Goal: Information Seeking & Learning: Check status

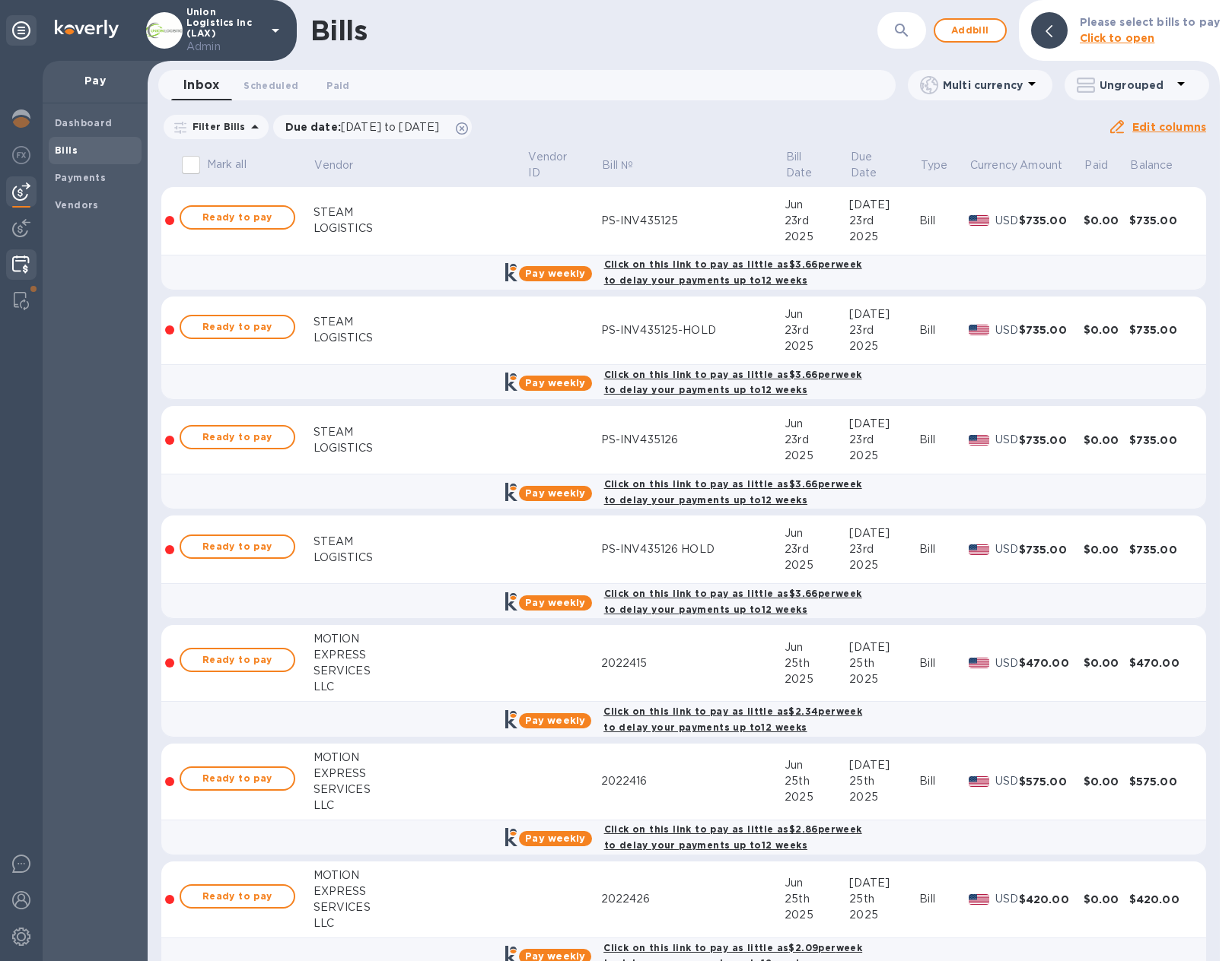
click at [23, 267] on img at bounding box center [21, 265] width 18 height 19
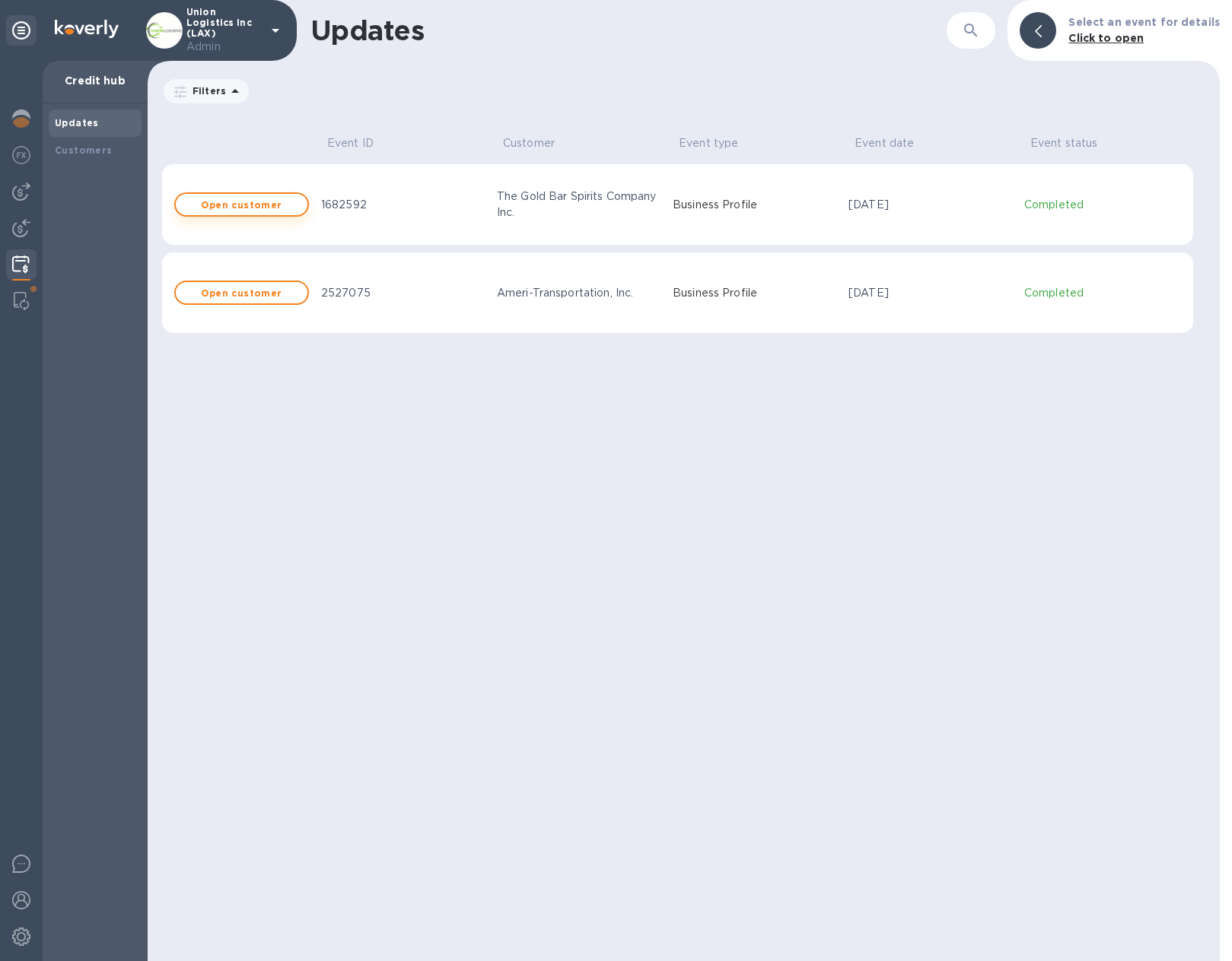
click at [215, 209] on b "Open customer" at bounding box center [241, 205] width 81 height 12
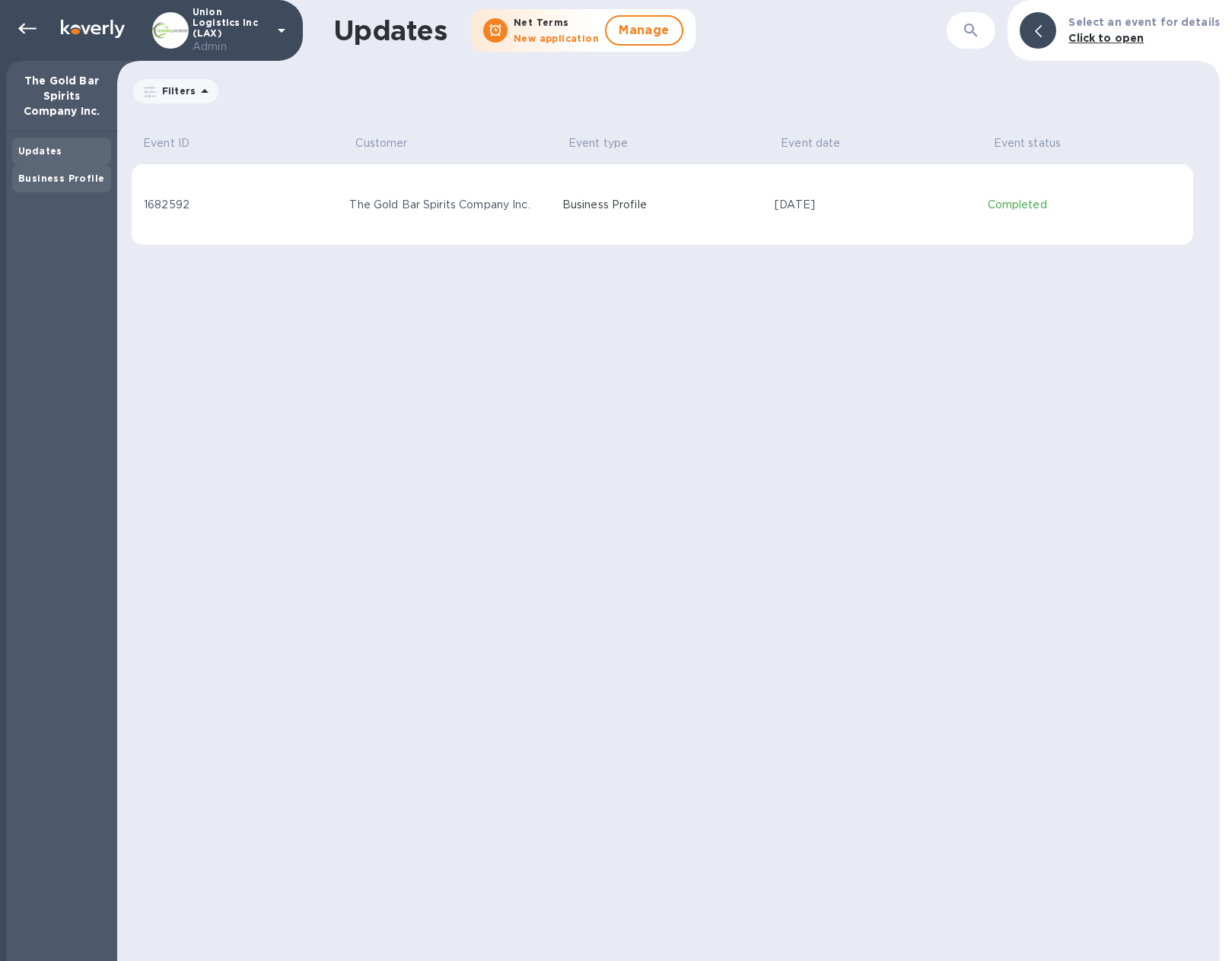
click at [71, 167] on div "Business Profile" at bounding box center [61, 179] width 99 height 27
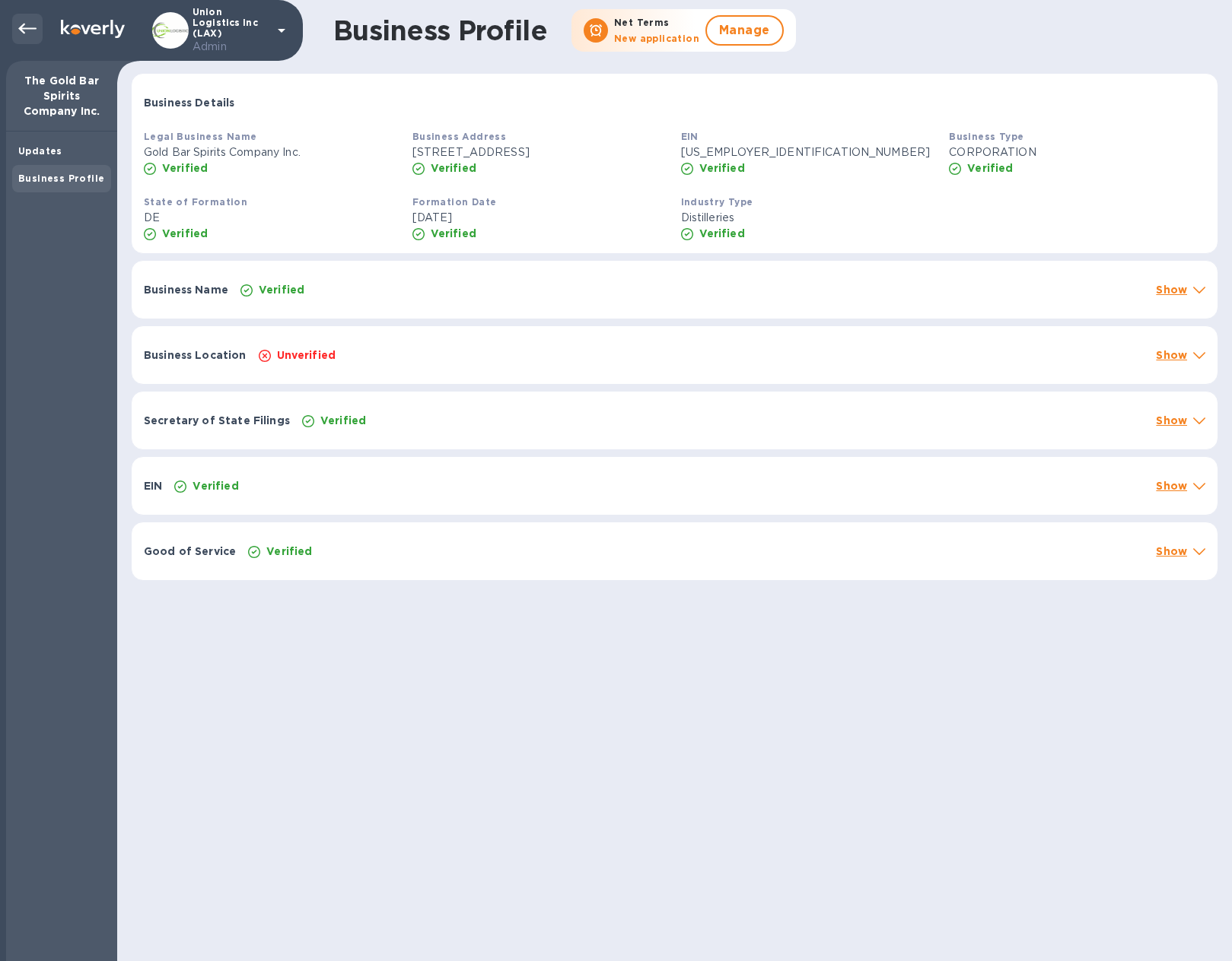
click at [29, 32] on icon at bounding box center [27, 28] width 19 height 19
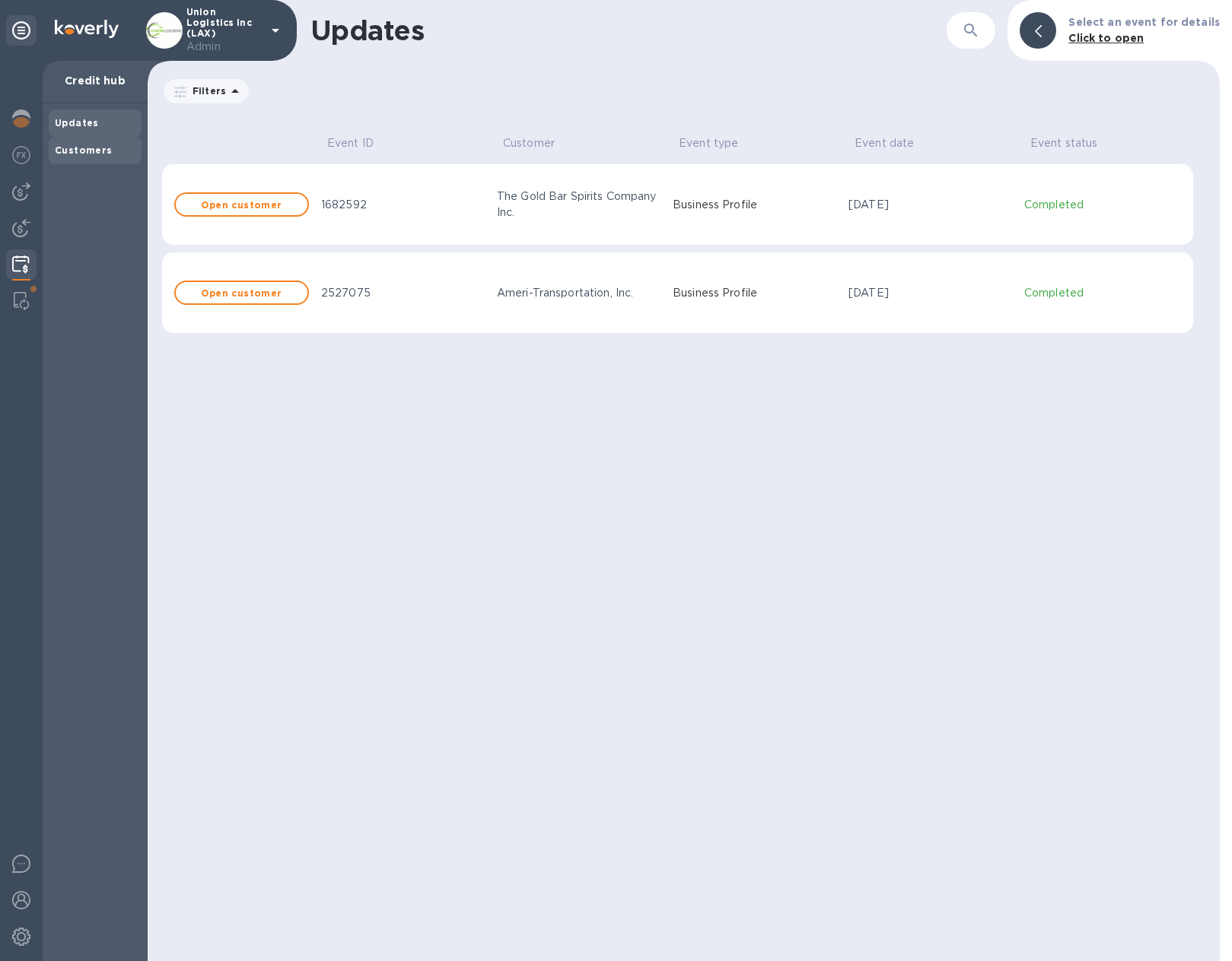
click at [86, 147] on b "Customers" at bounding box center [83, 150] width 58 height 12
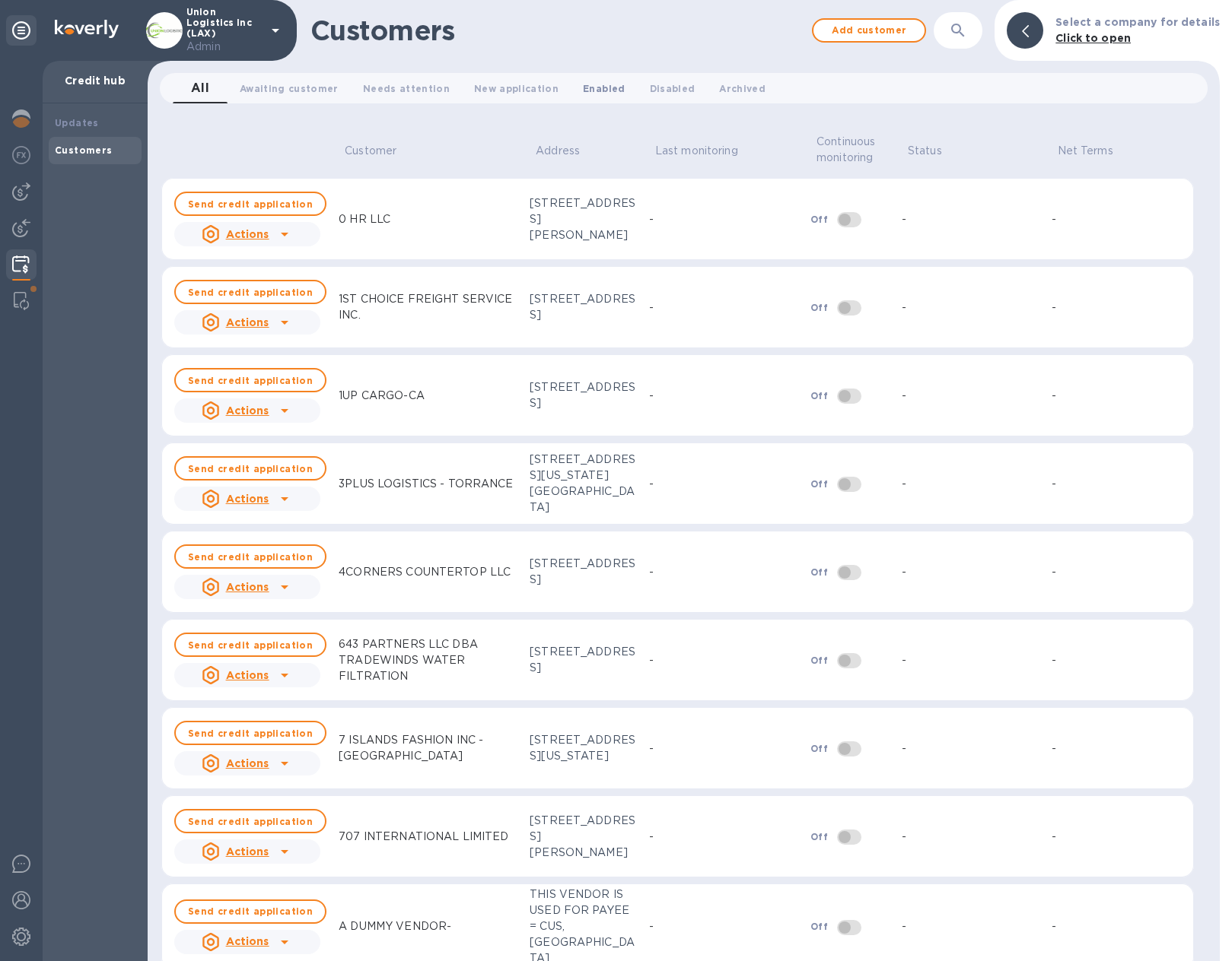
click at [601, 87] on button "Enabled 0" at bounding box center [604, 88] width 66 height 30
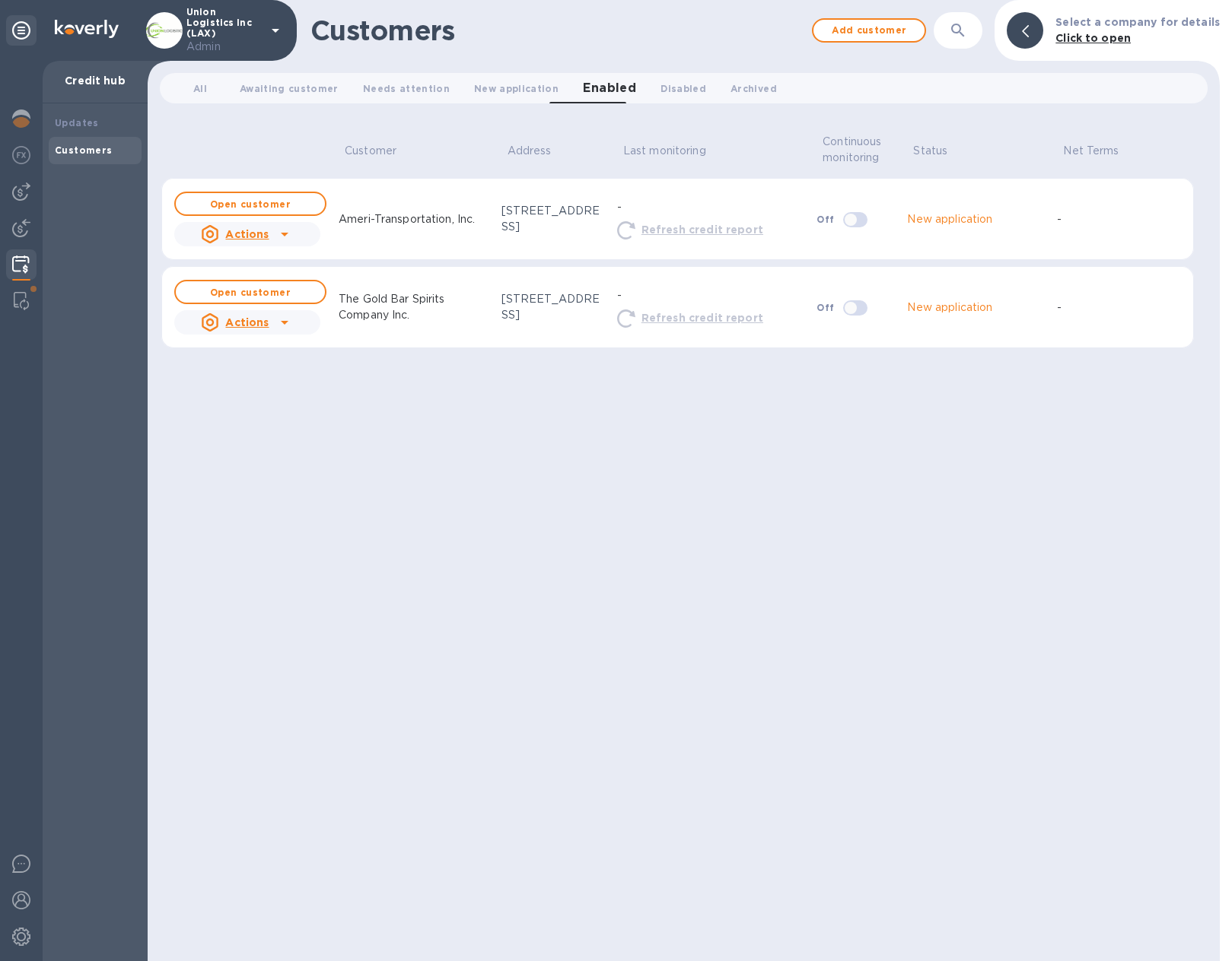
click at [281, 326] on icon at bounding box center [284, 322] width 19 height 19
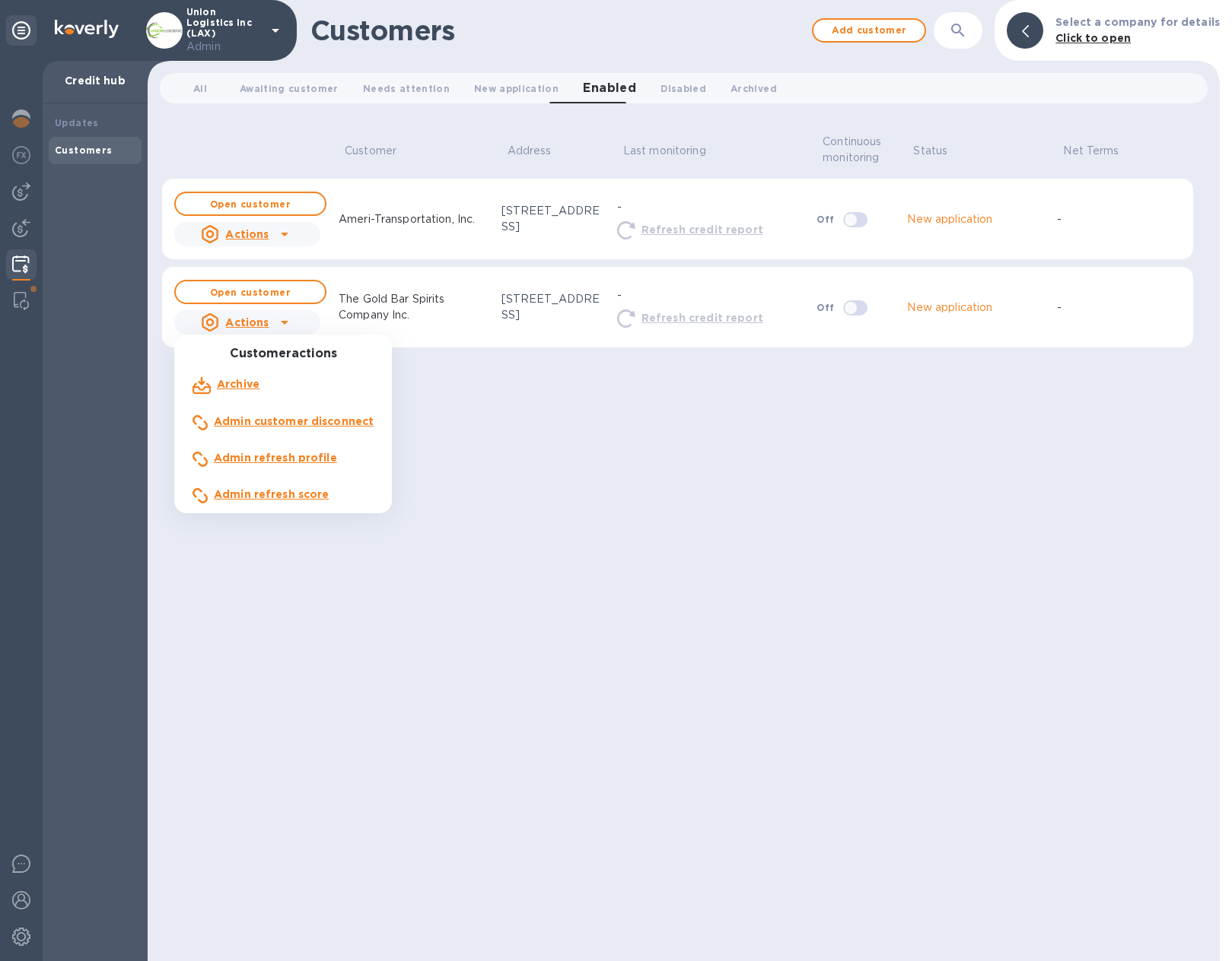
click at [253, 493] on b "Admin refresh score" at bounding box center [272, 494] width 115 height 12
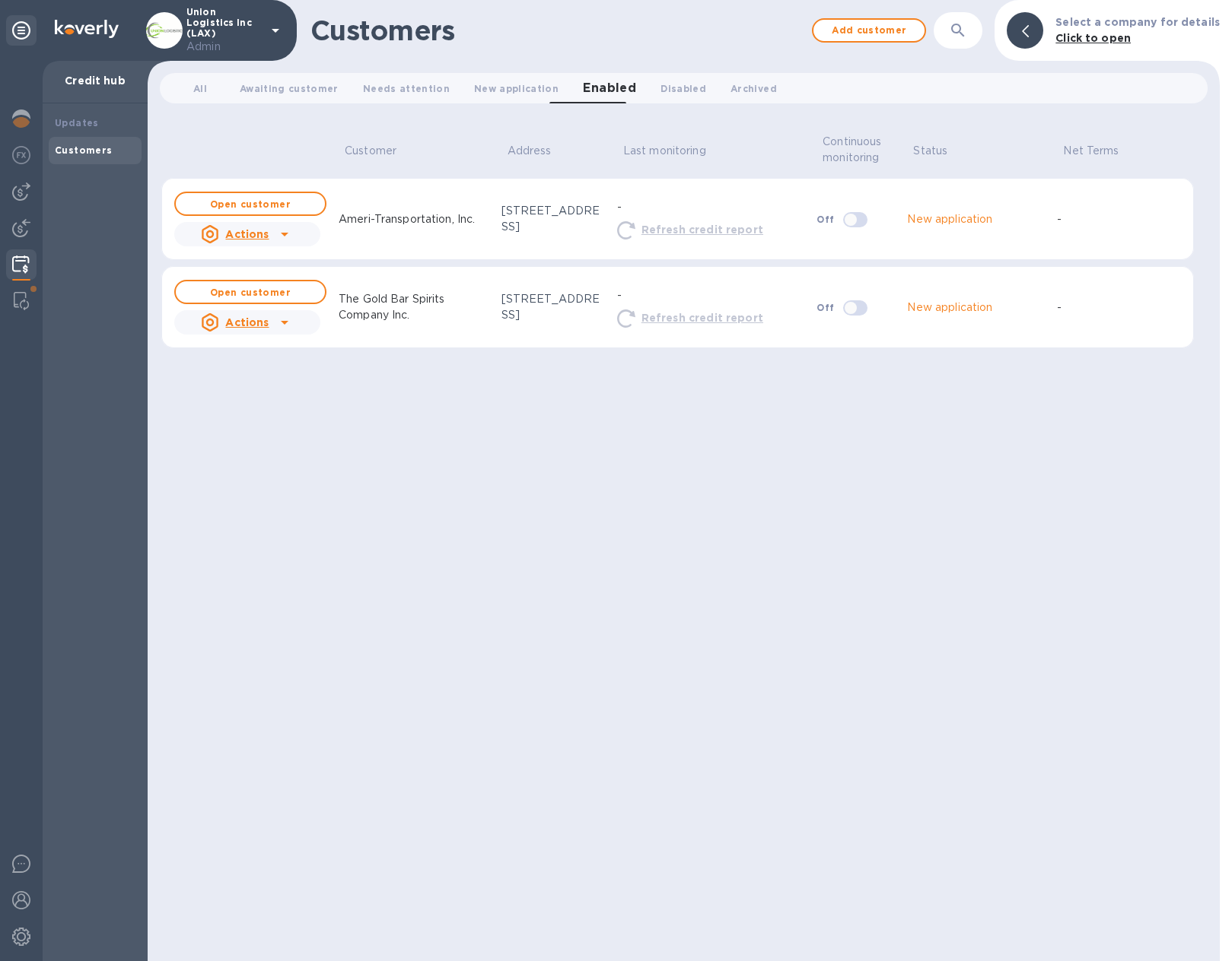
click at [280, 233] on icon at bounding box center [284, 234] width 19 height 19
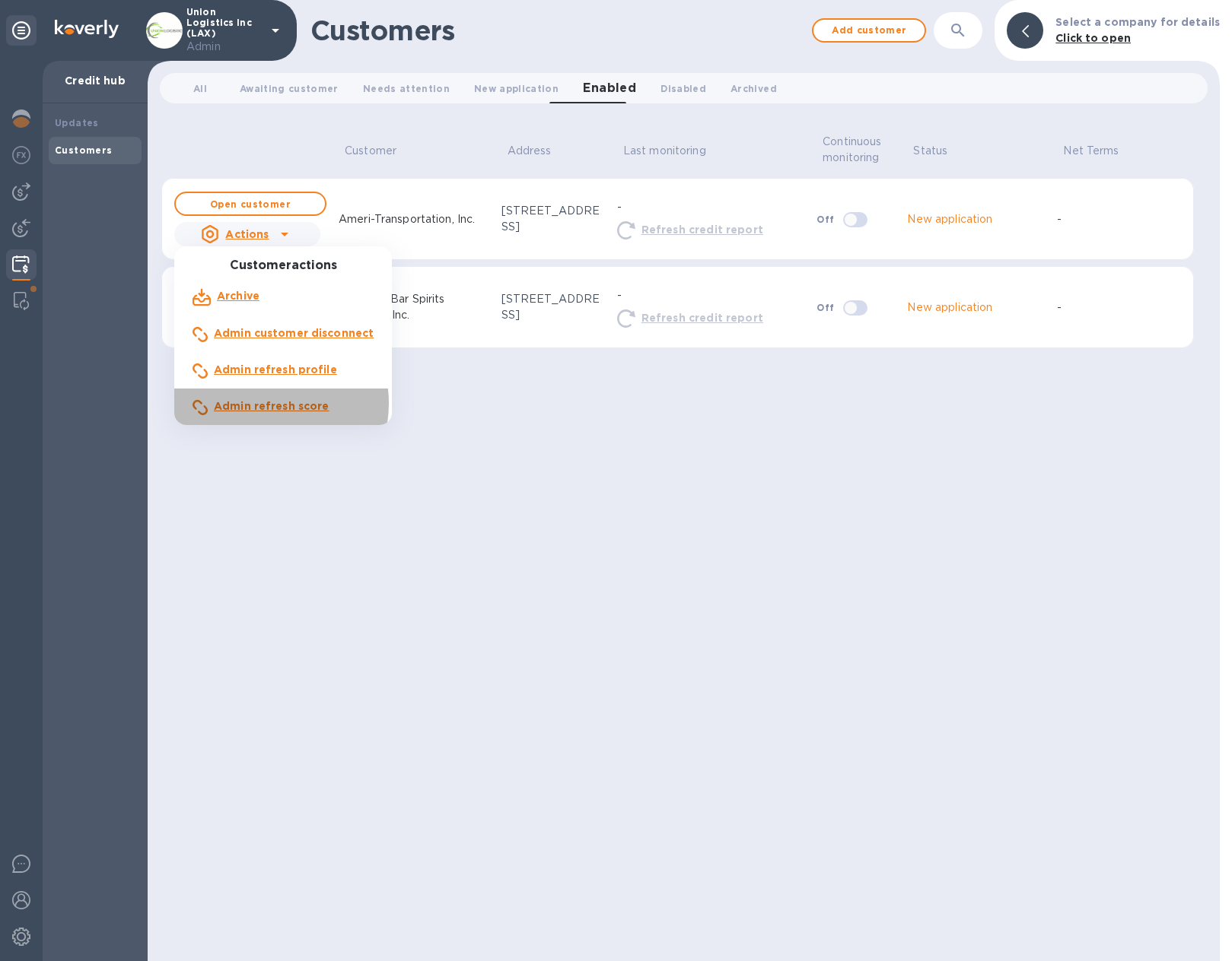
click at [263, 404] on b "Admin refresh score" at bounding box center [272, 406] width 115 height 12
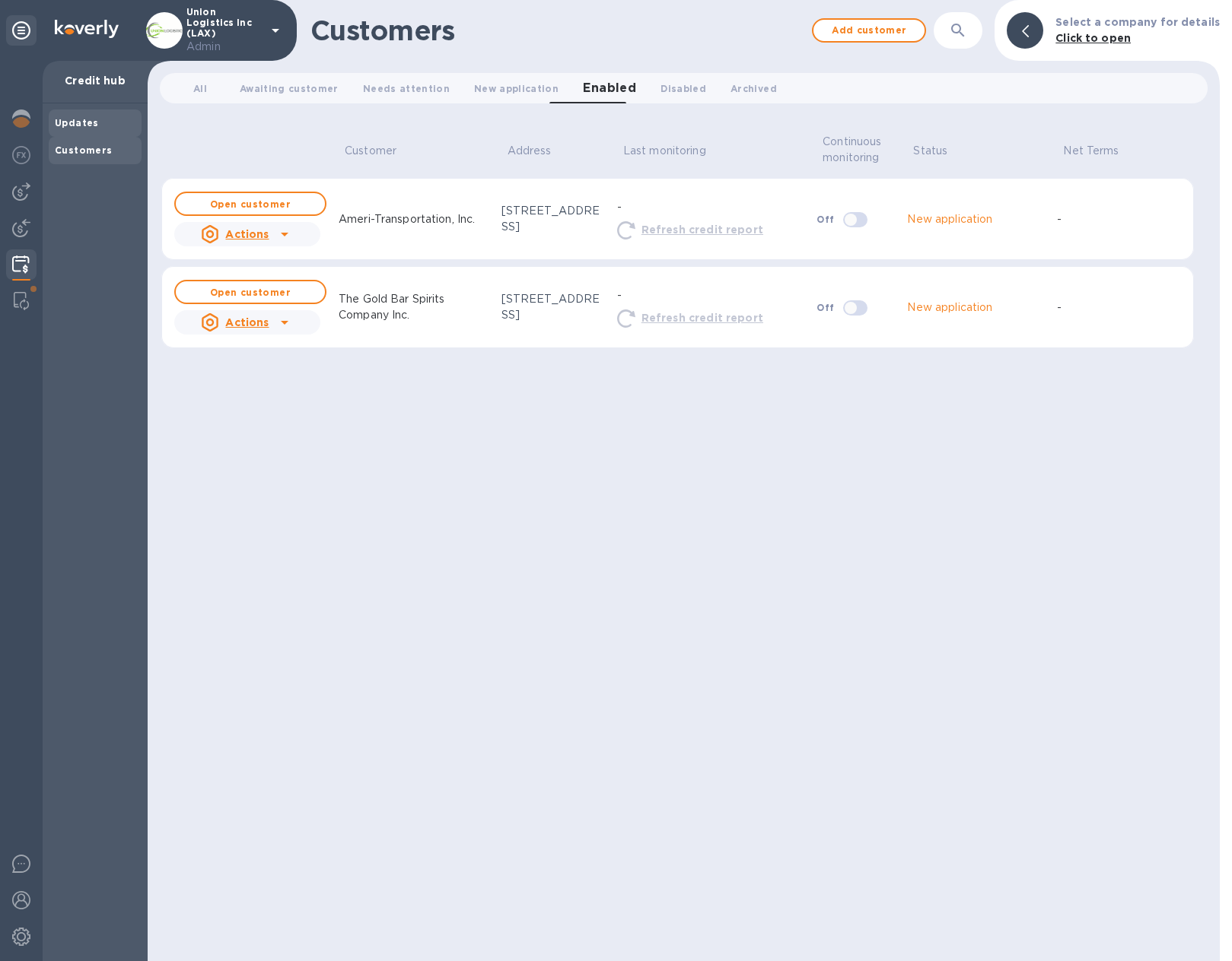
click at [102, 122] on div "Updates" at bounding box center [95, 123] width 81 height 16
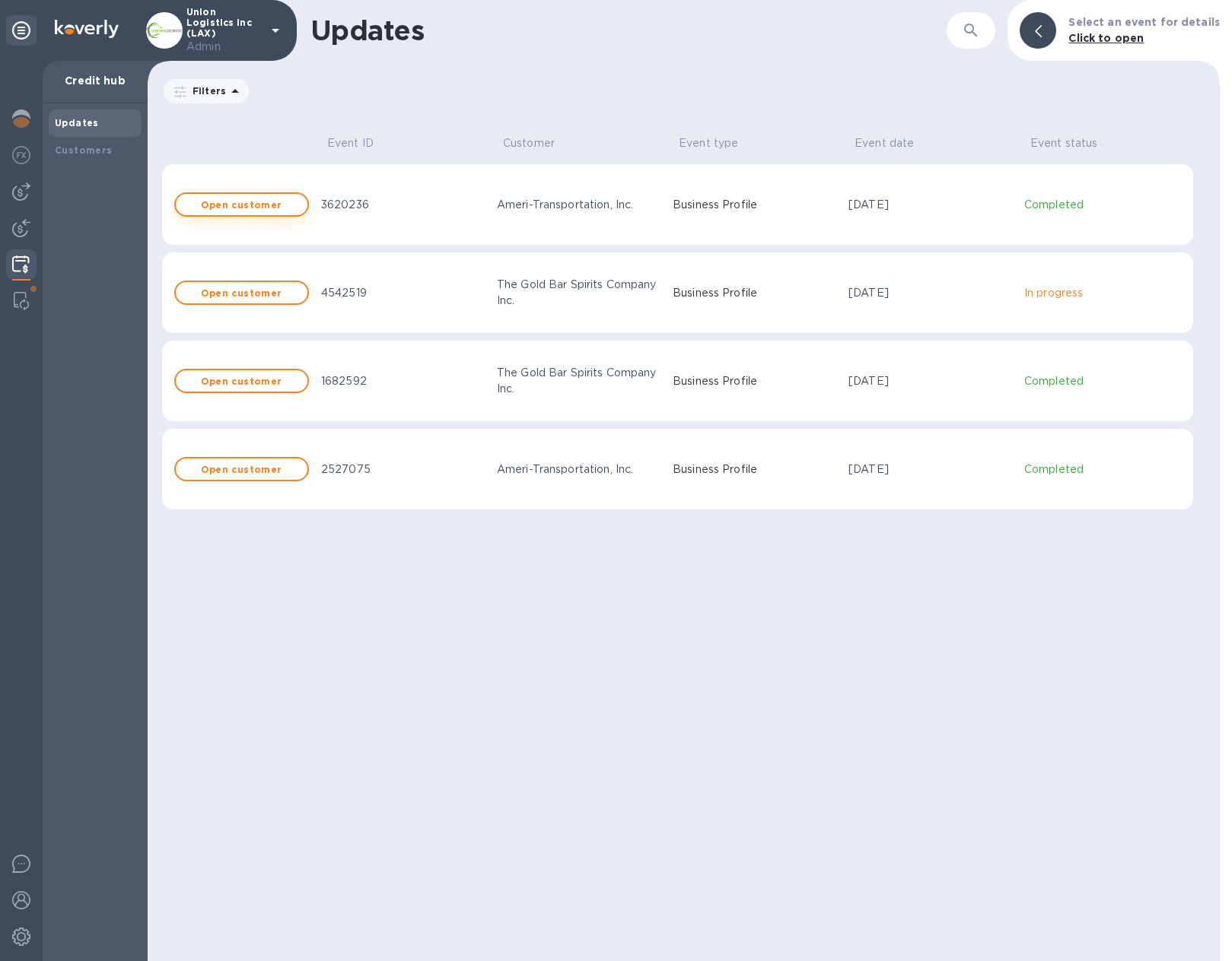
click at [246, 201] on b "Open customer" at bounding box center [241, 205] width 81 height 12
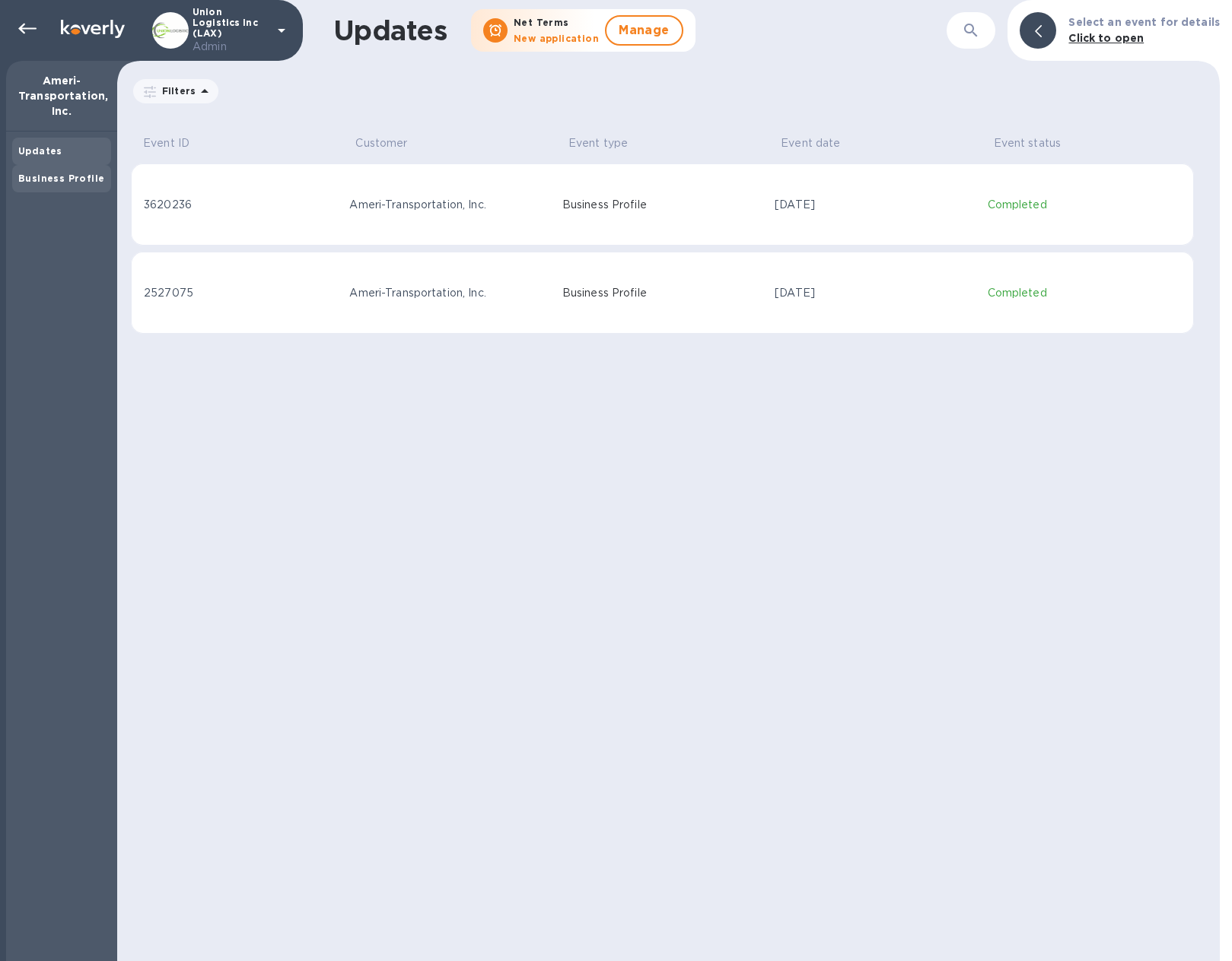
click at [60, 169] on div "Business Profile" at bounding box center [61, 179] width 99 height 27
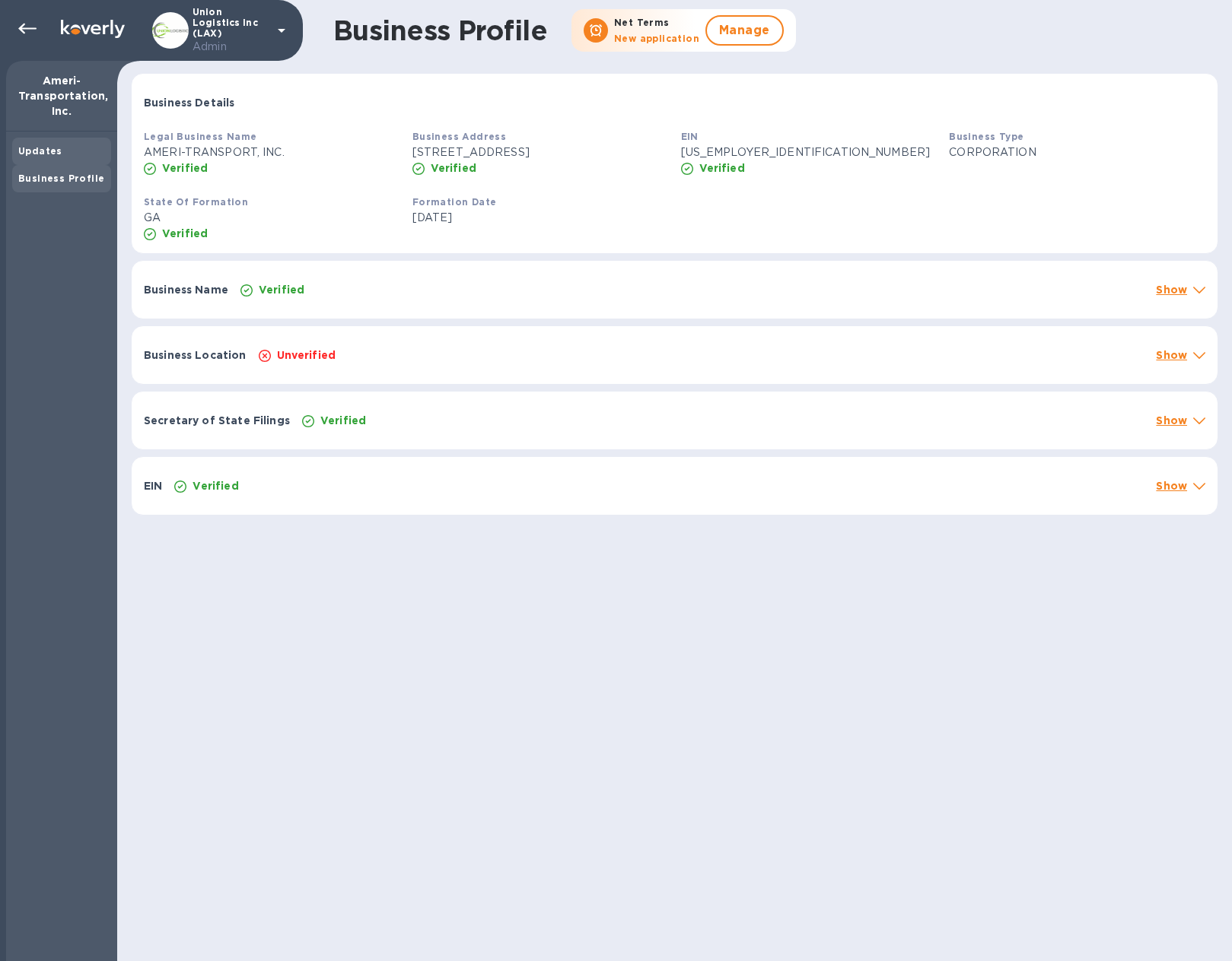
click at [61, 151] on div "Updates" at bounding box center [62, 151] width 87 height 16
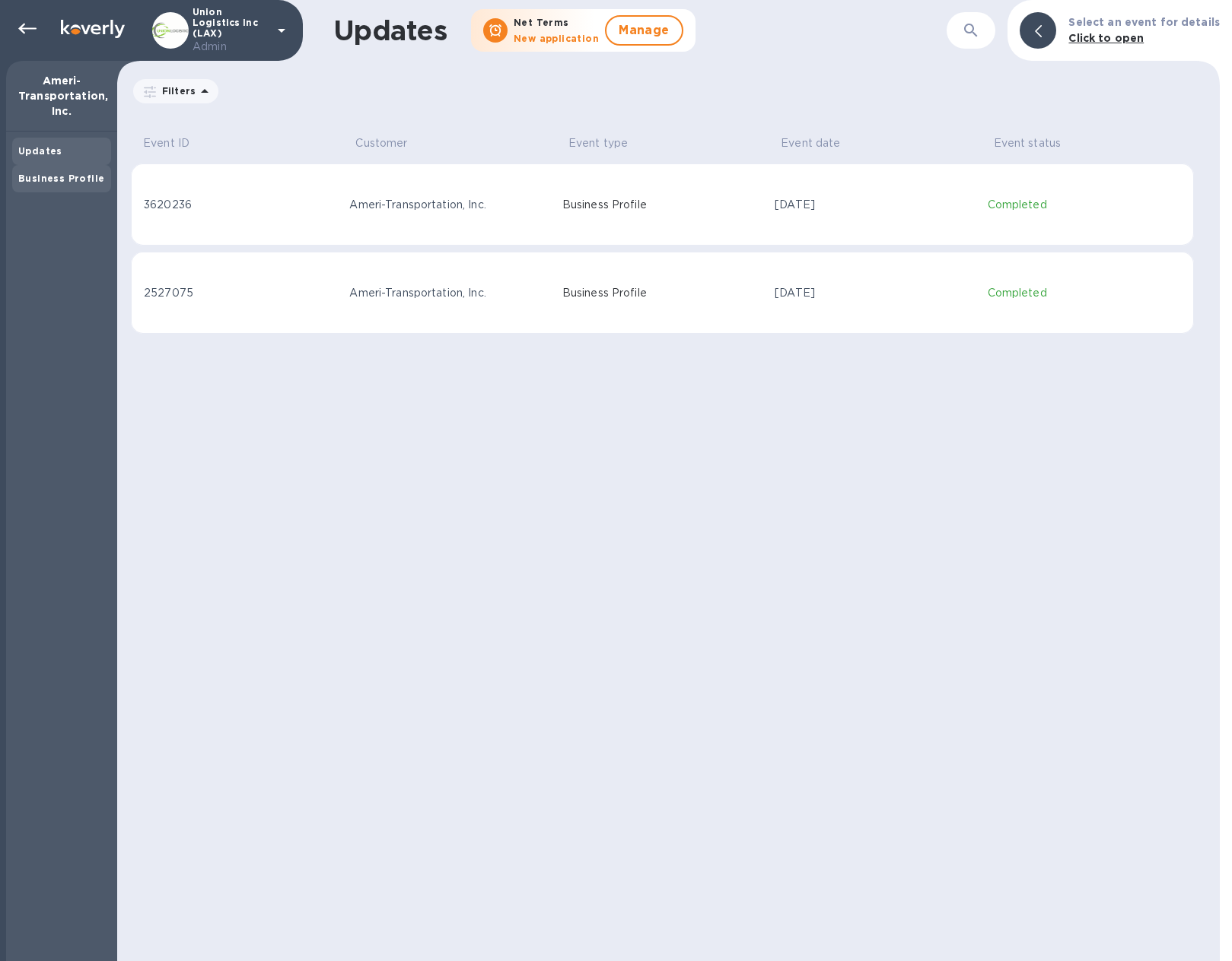
click at [77, 180] on b "Business Profile" at bounding box center [62, 179] width 86 height 12
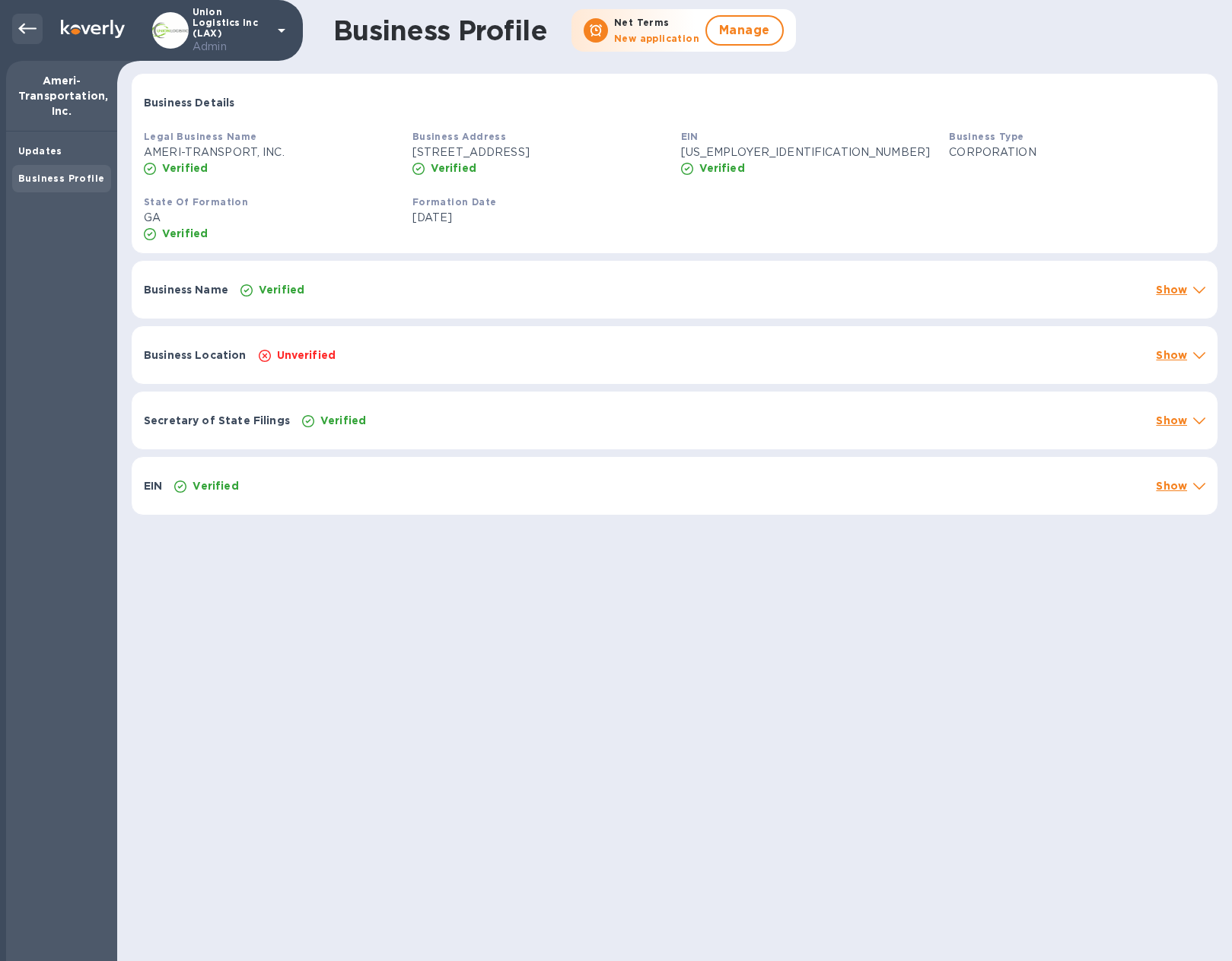
click at [26, 29] on icon at bounding box center [27, 28] width 19 height 19
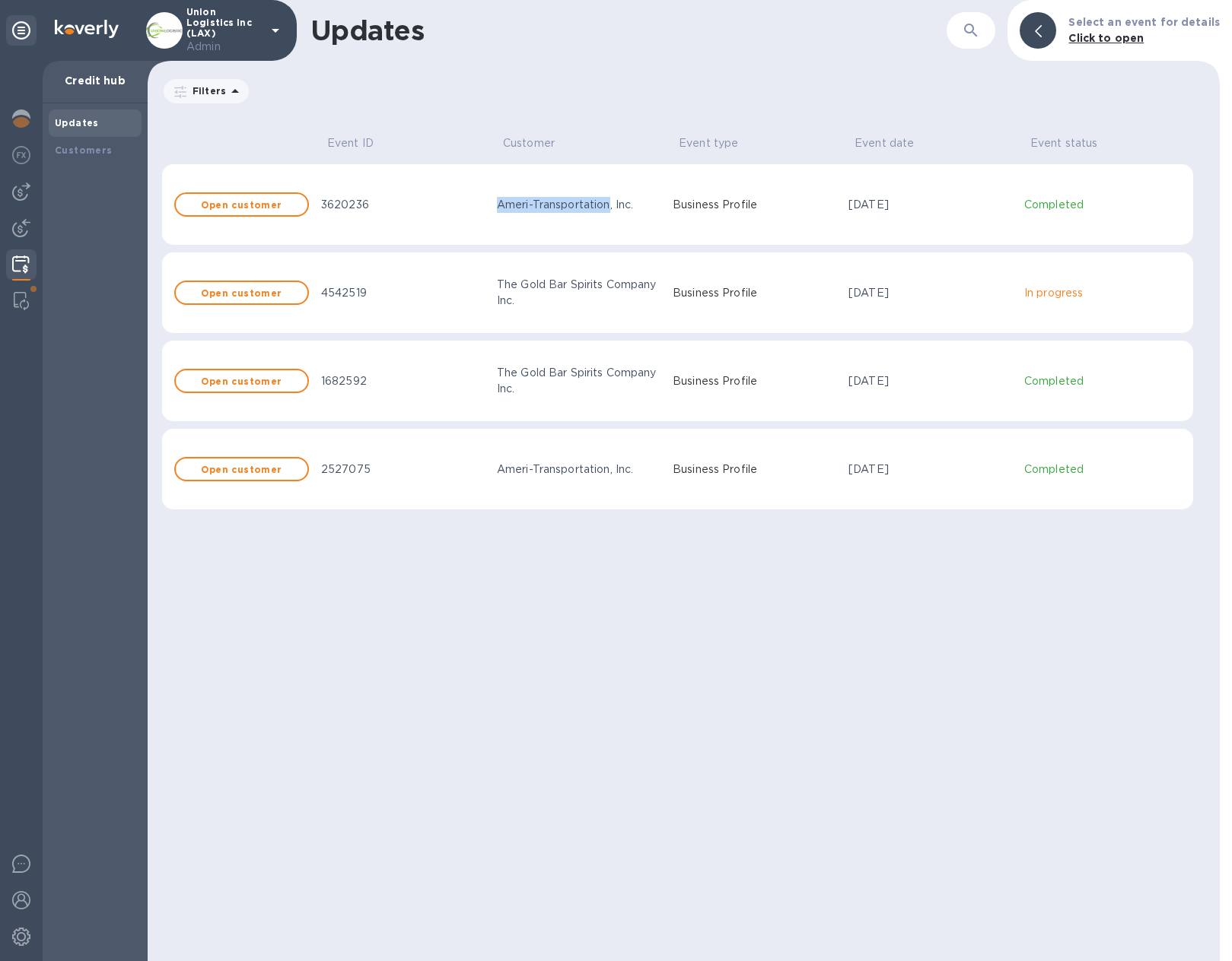
drag, startPoint x: 496, startPoint y: 204, endPoint x: 611, endPoint y: 208, distance: 115.1
click at [611, 208] on div "Ameri-Transportation, Inc." at bounding box center [578, 205] width 163 height 16
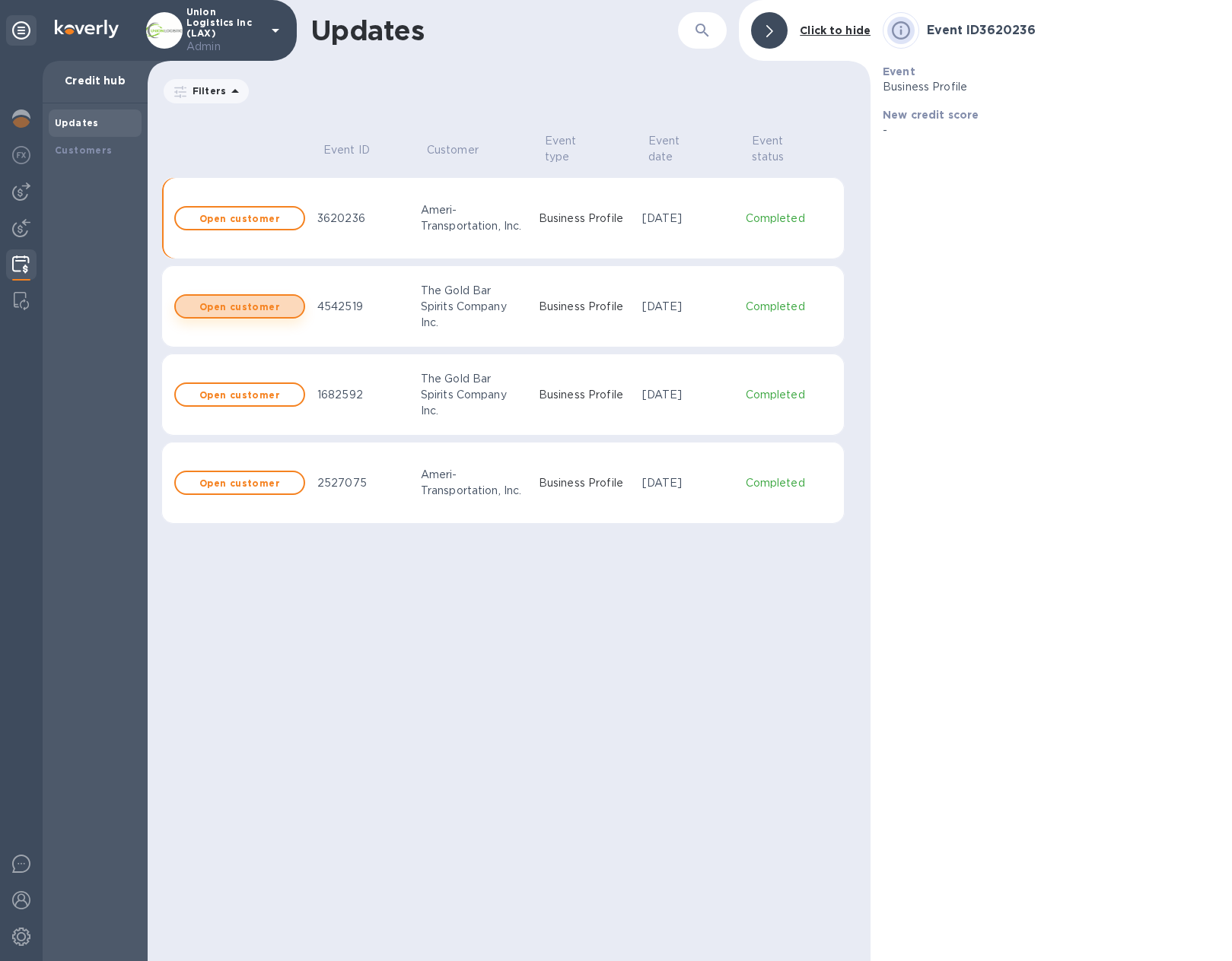
click at [209, 310] on b "Open customer" at bounding box center [239, 307] width 81 height 12
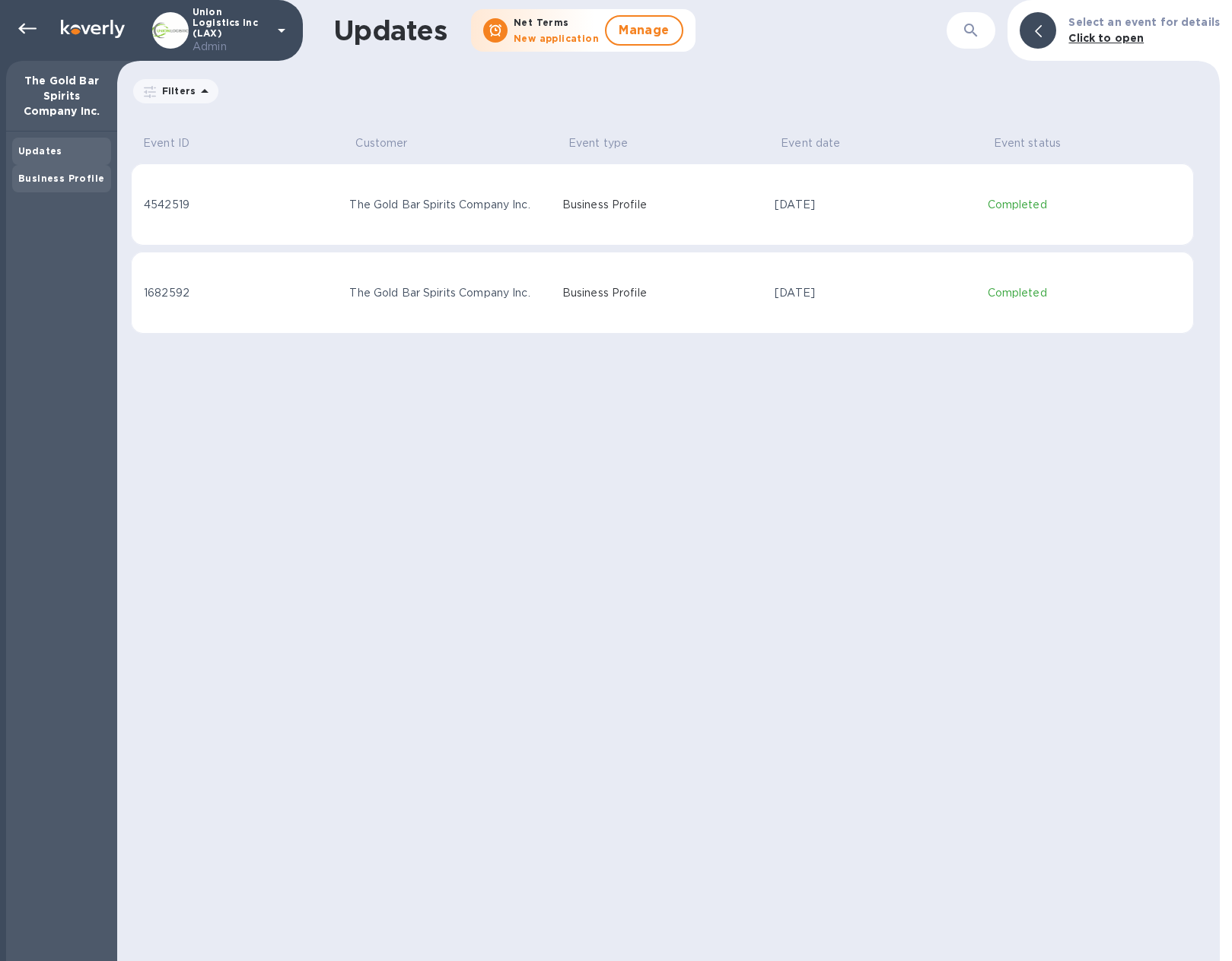
click at [63, 181] on b "Business Profile" at bounding box center [62, 179] width 86 height 12
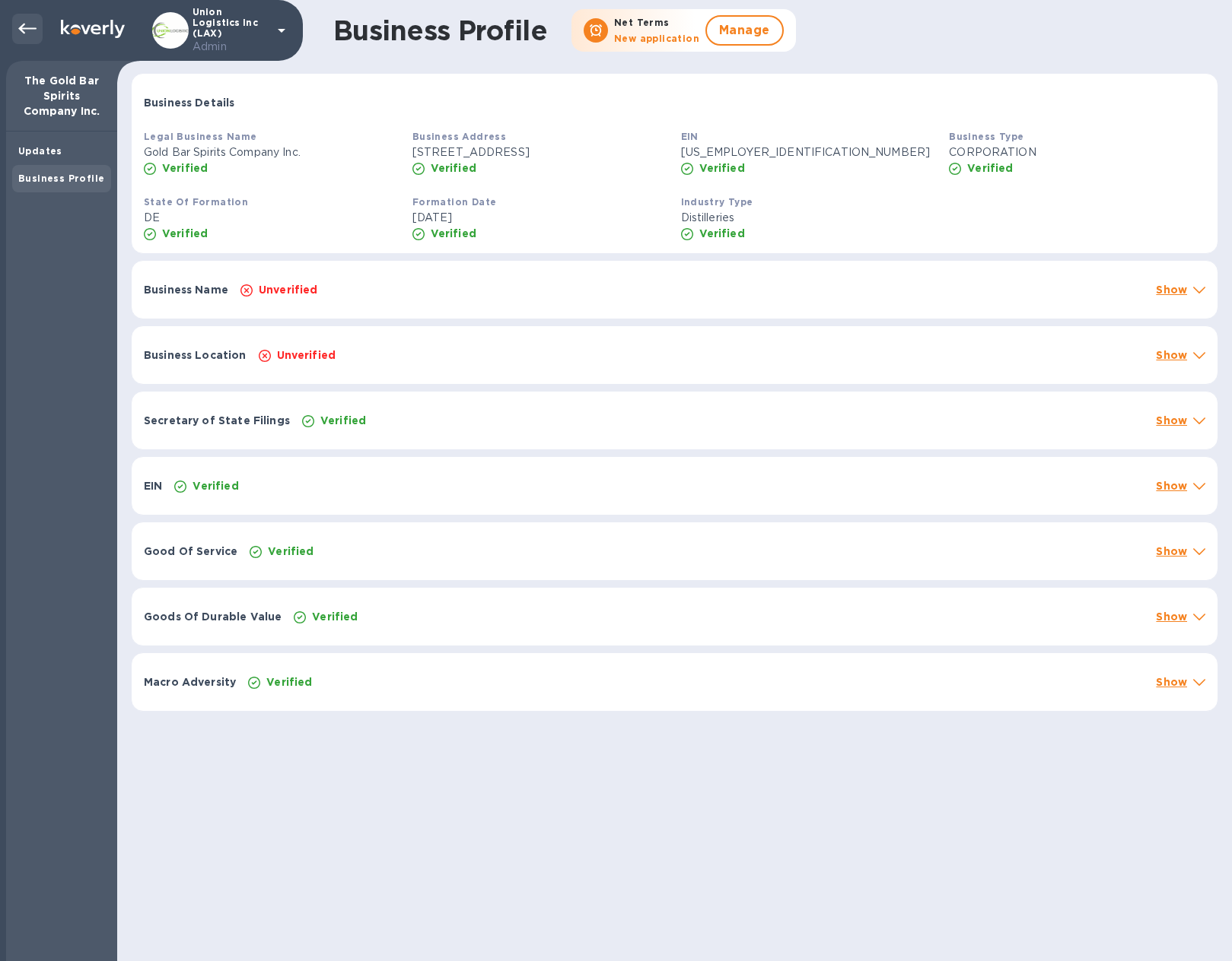
click at [21, 23] on icon at bounding box center [27, 28] width 19 height 19
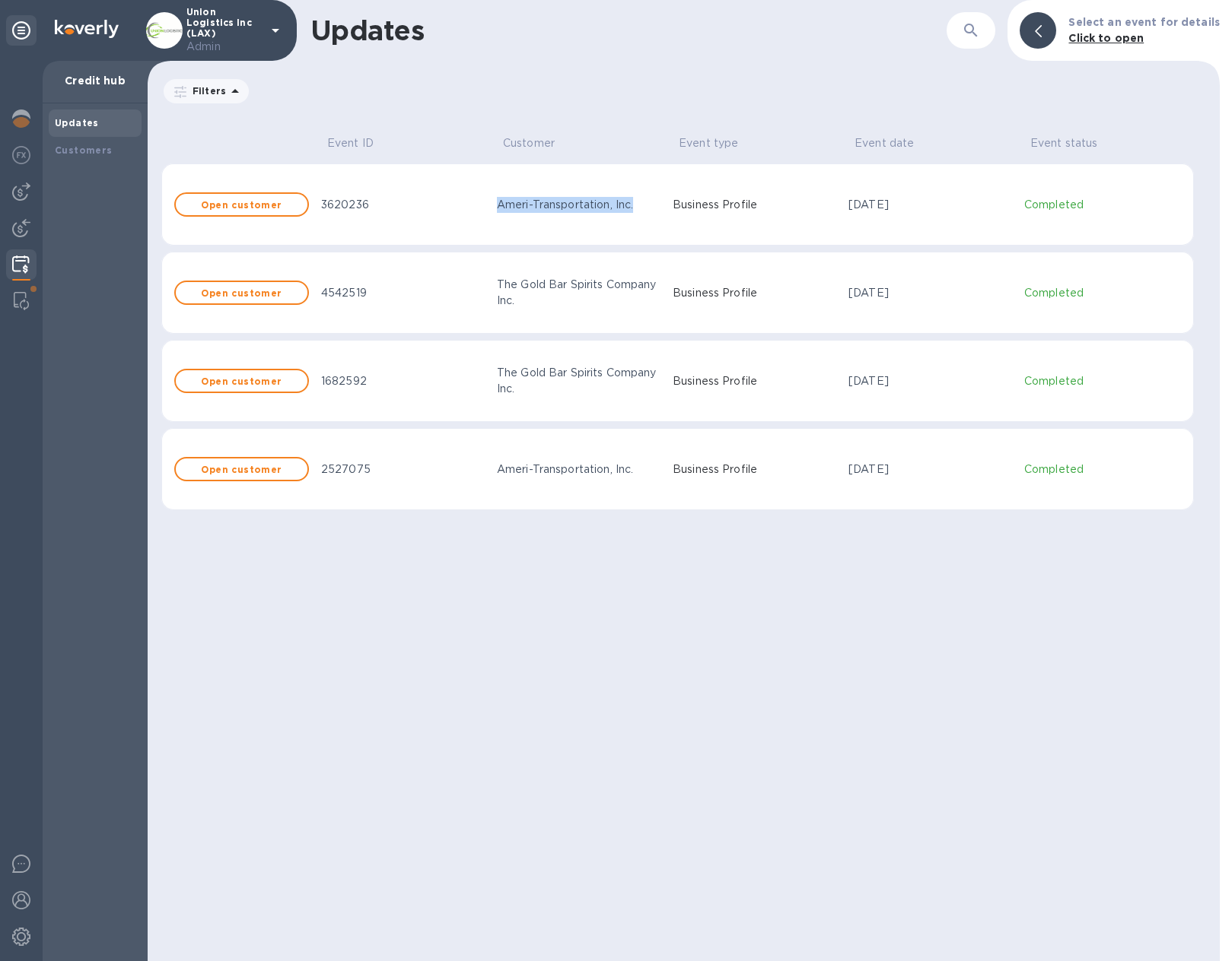
drag, startPoint x: 498, startPoint y: 204, endPoint x: 640, endPoint y: 199, distance: 142.1
click at [640, 199] on div "Ameri-Transportation, Inc." at bounding box center [578, 205] width 163 height 16
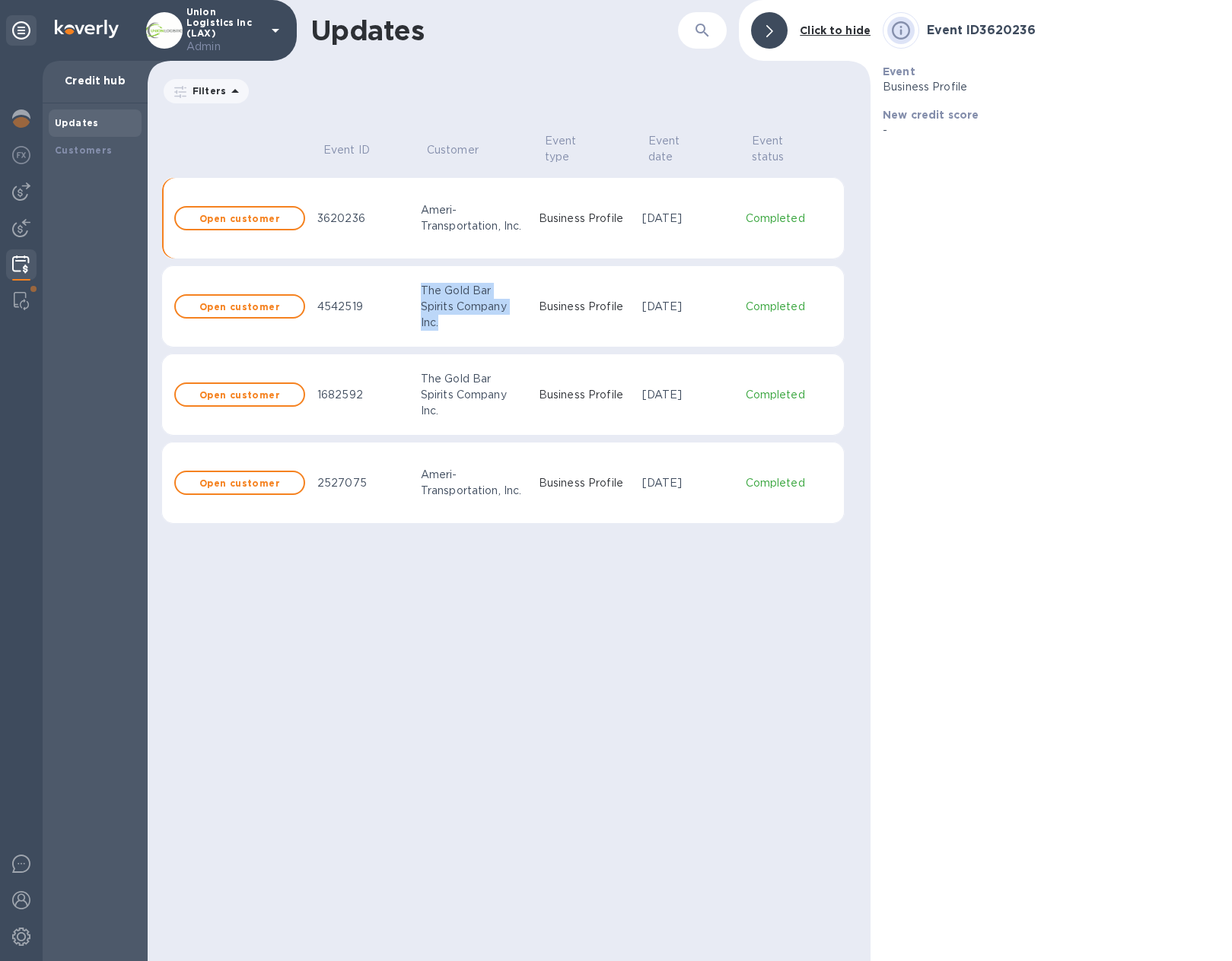
drag, startPoint x: 419, startPoint y: 287, endPoint x: 450, endPoint y: 325, distance: 49.0
click at [450, 325] on div "The Gold Bar Spirits Company Inc." at bounding box center [474, 307] width 106 height 48
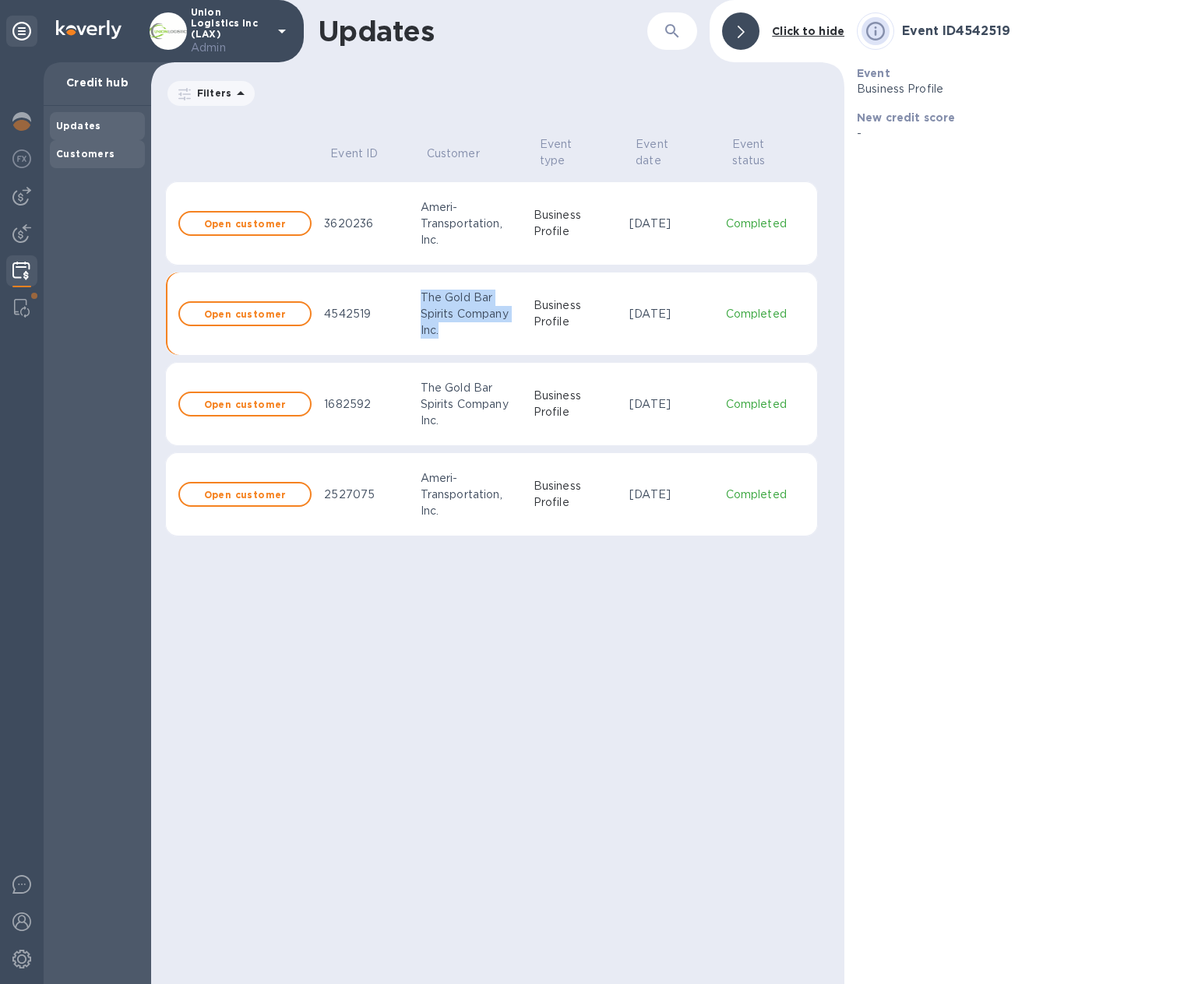
click at [104, 159] on b "Customers" at bounding box center [85, 154] width 59 height 12
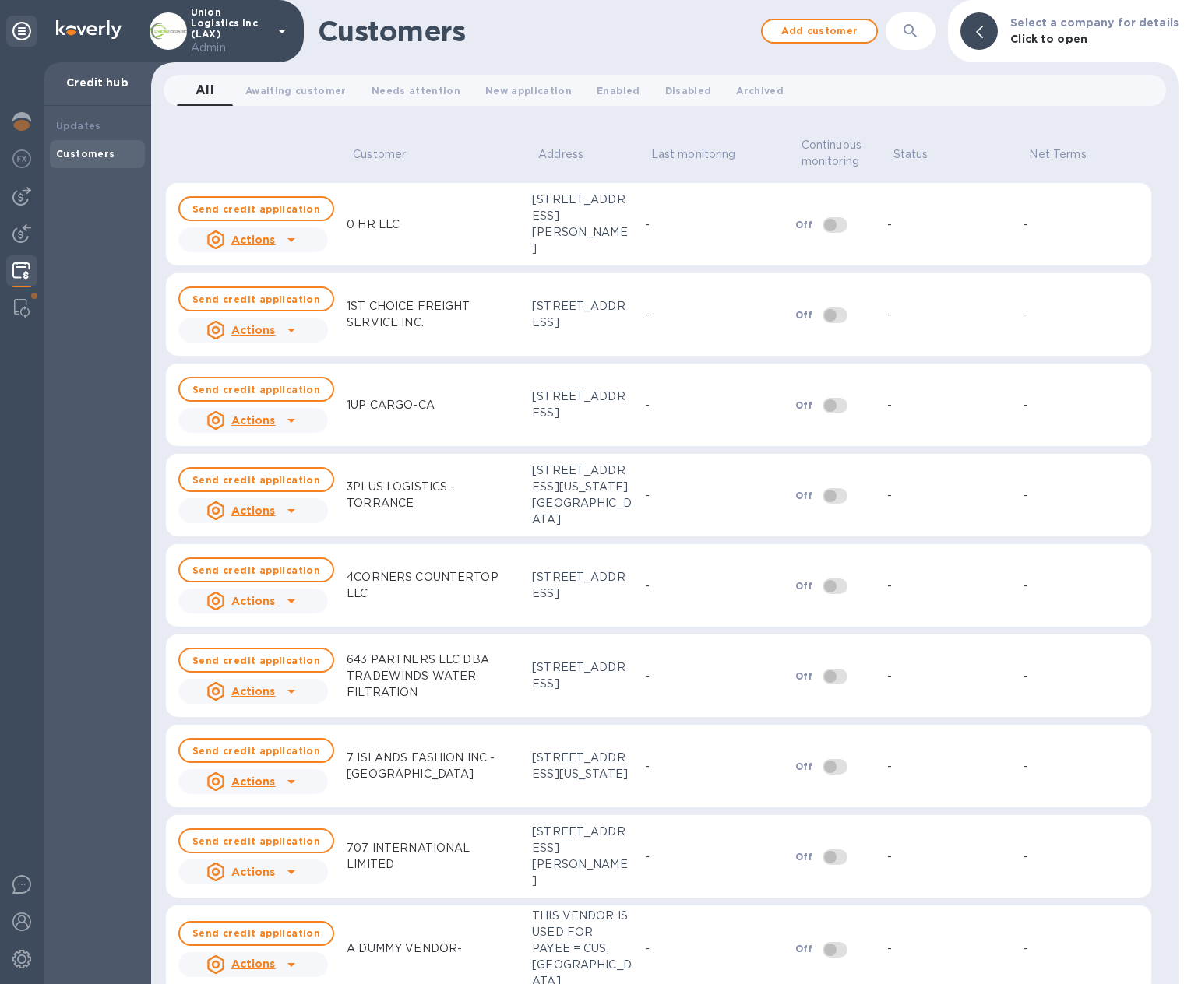
click at [624, 108] on div "All 0 Awaiting customer 0 Needs attention 0 New application 0 Enabled 0 Disable…" at bounding box center [664, 91] width 1015 height 44
click at [597, 85] on span "Enabled 0" at bounding box center [618, 91] width 43 height 16
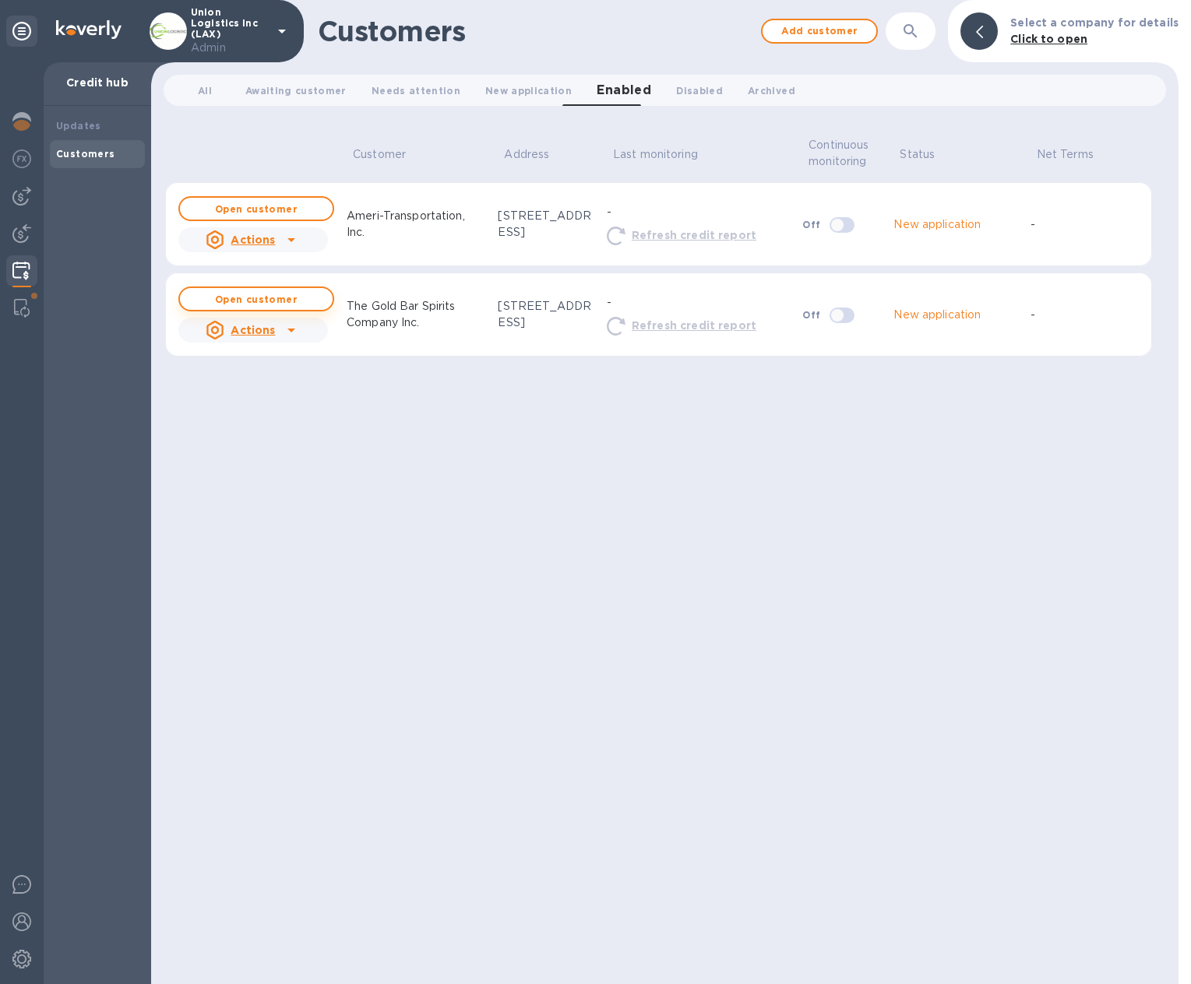
click at [285, 298] on b "Open customer" at bounding box center [256, 300] width 83 height 12
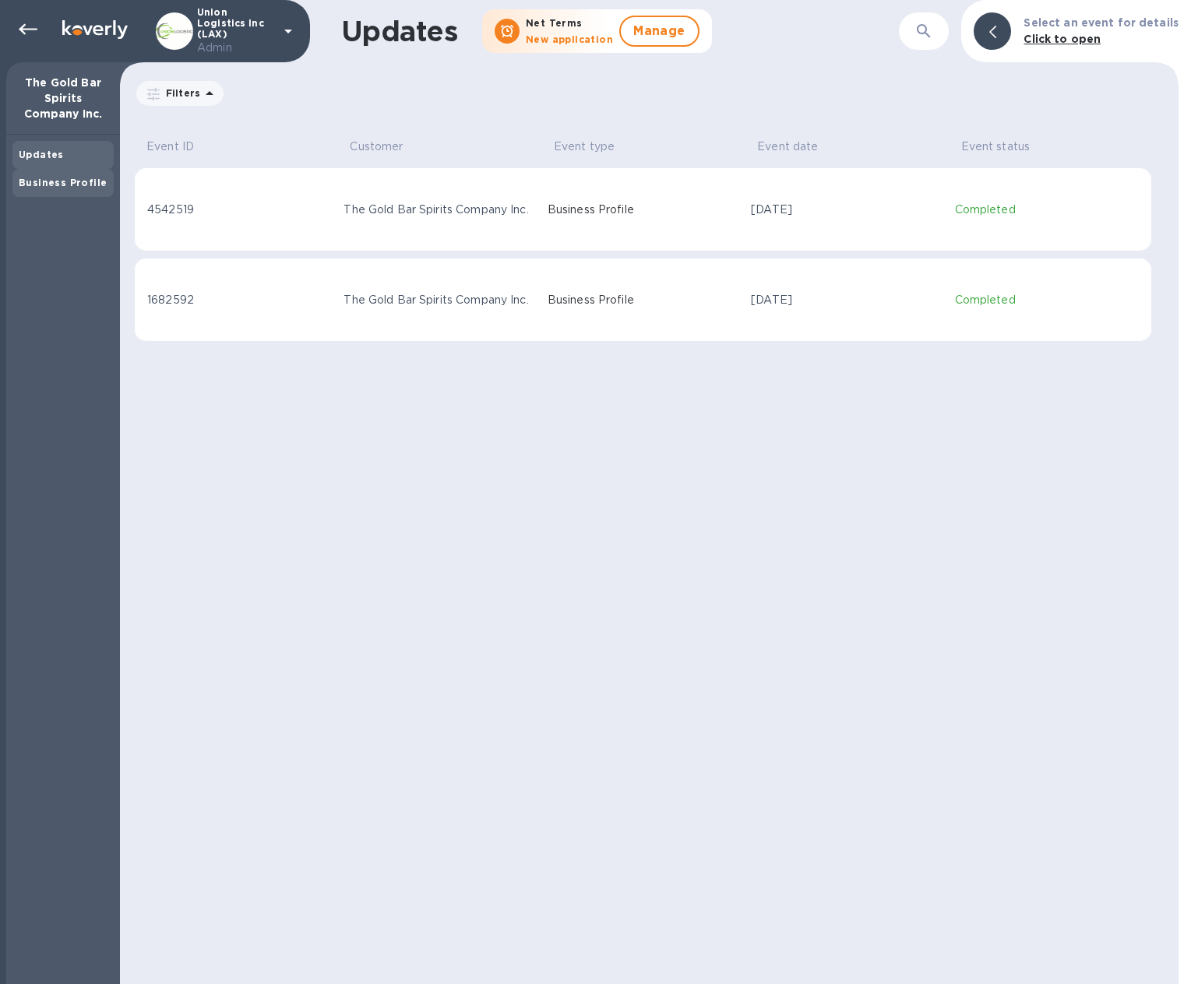
click at [64, 187] on b "Business Profile" at bounding box center [63, 183] width 88 height 12
